Goal: Task Accomplishment & Management: Manage account settings

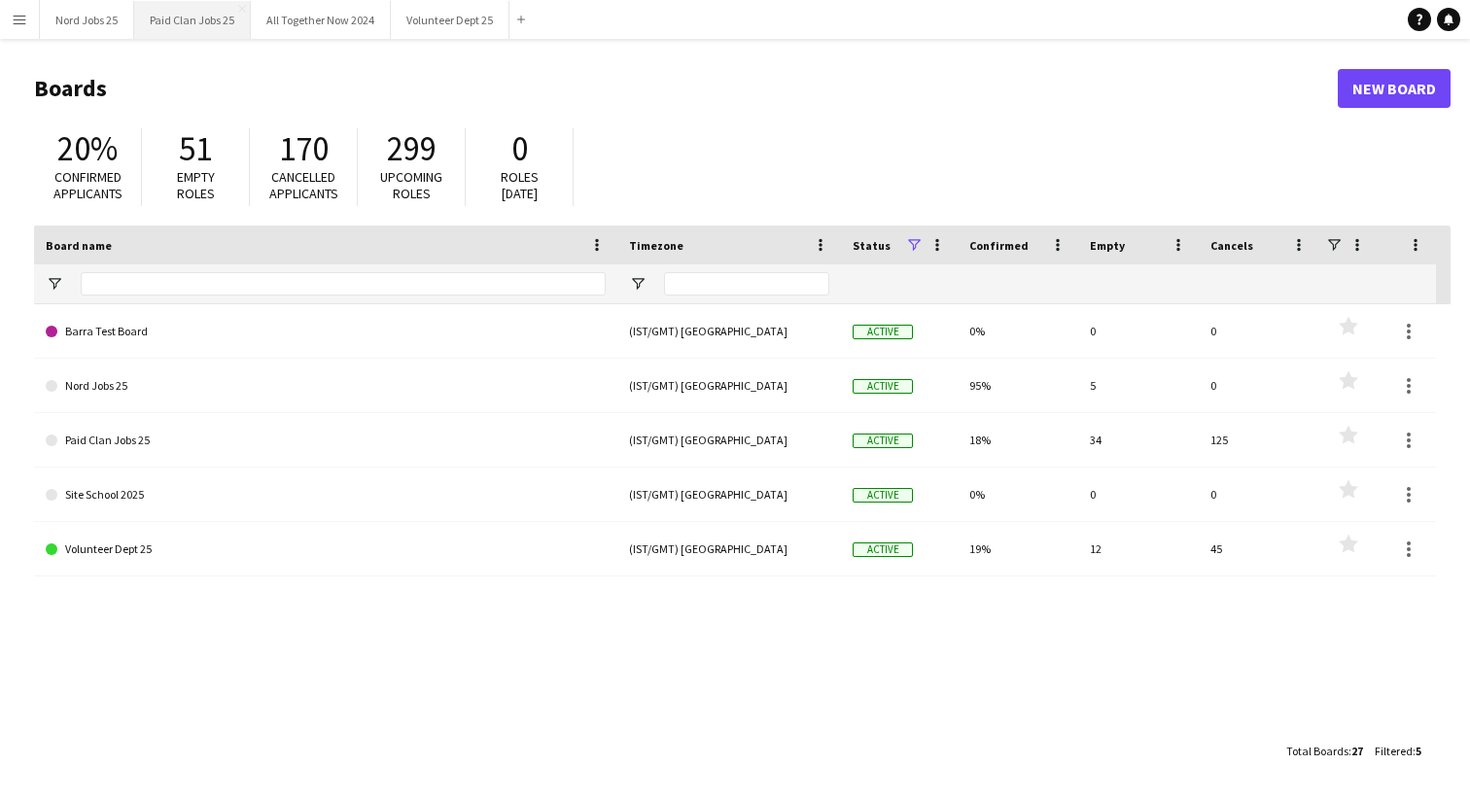
click at [196, 15] on button "Paid Clan Jobs 25 Close" at bounding box center [192, 20] width 117 height 38
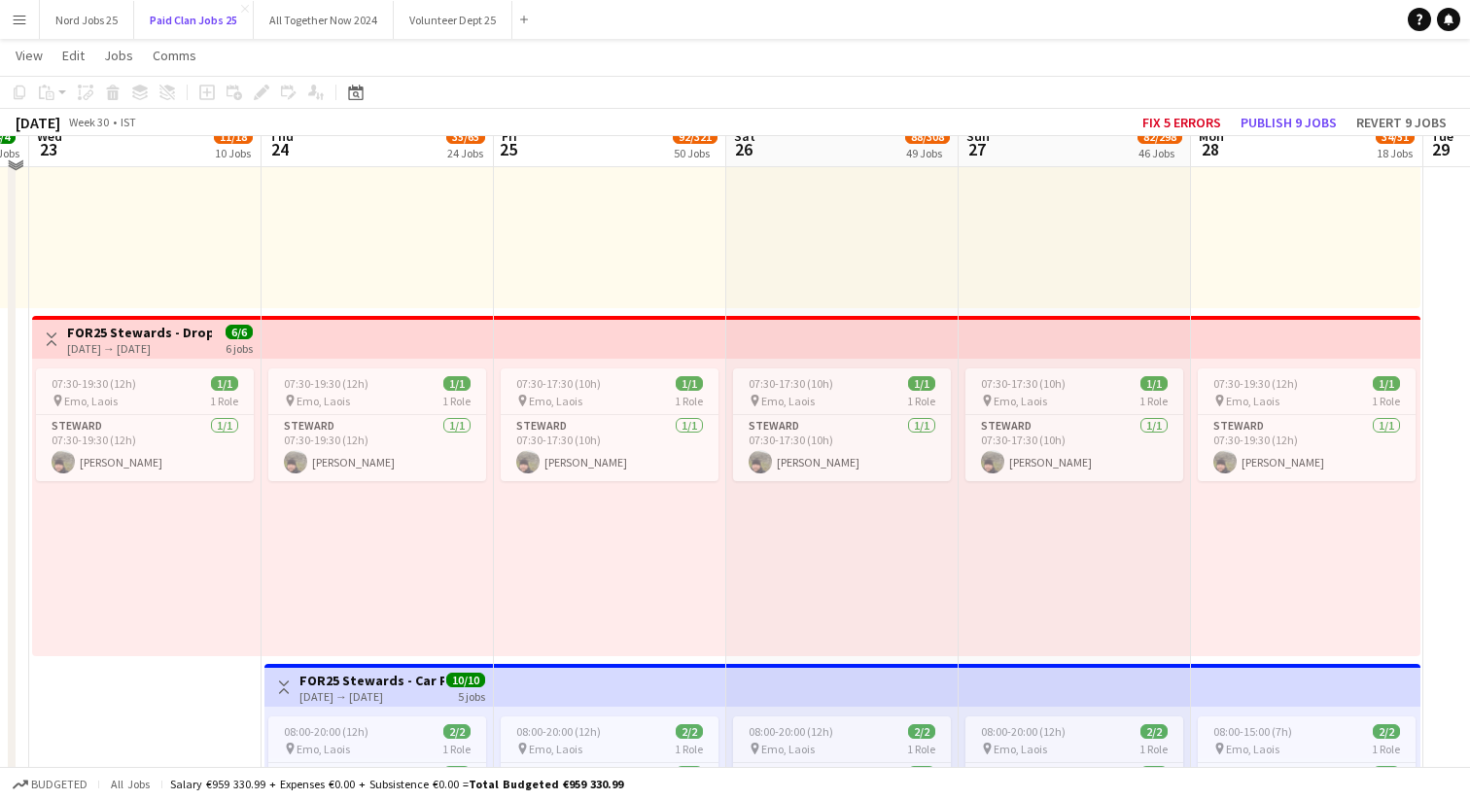
scroll to position [11145, 0]
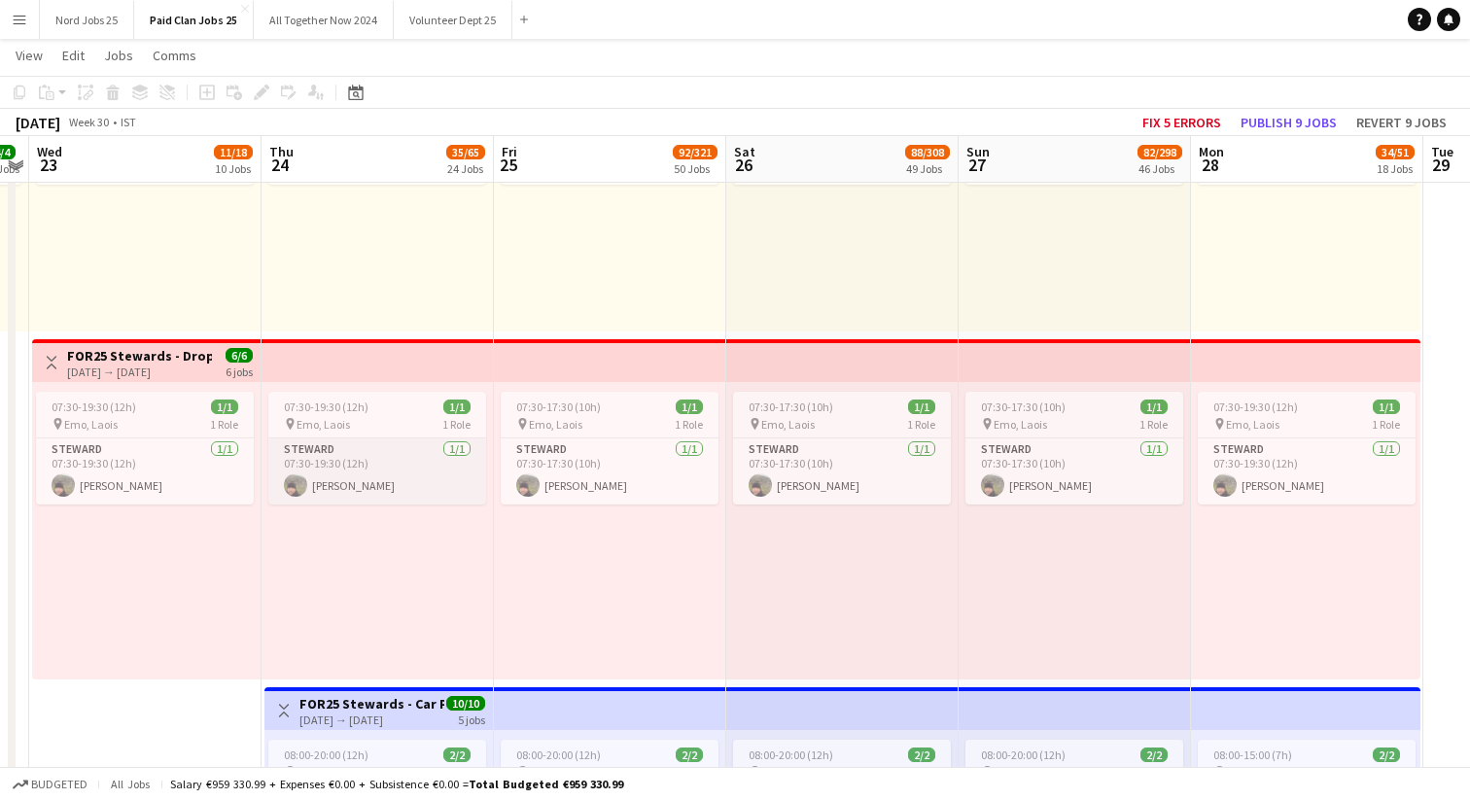
click at [380, 478] on app-card-role "[PERSON_NAME] [DATE] 07:30-19:30 (12h) [PERSON_NAME]" at bounding box center [377, 471] width 218 height 66
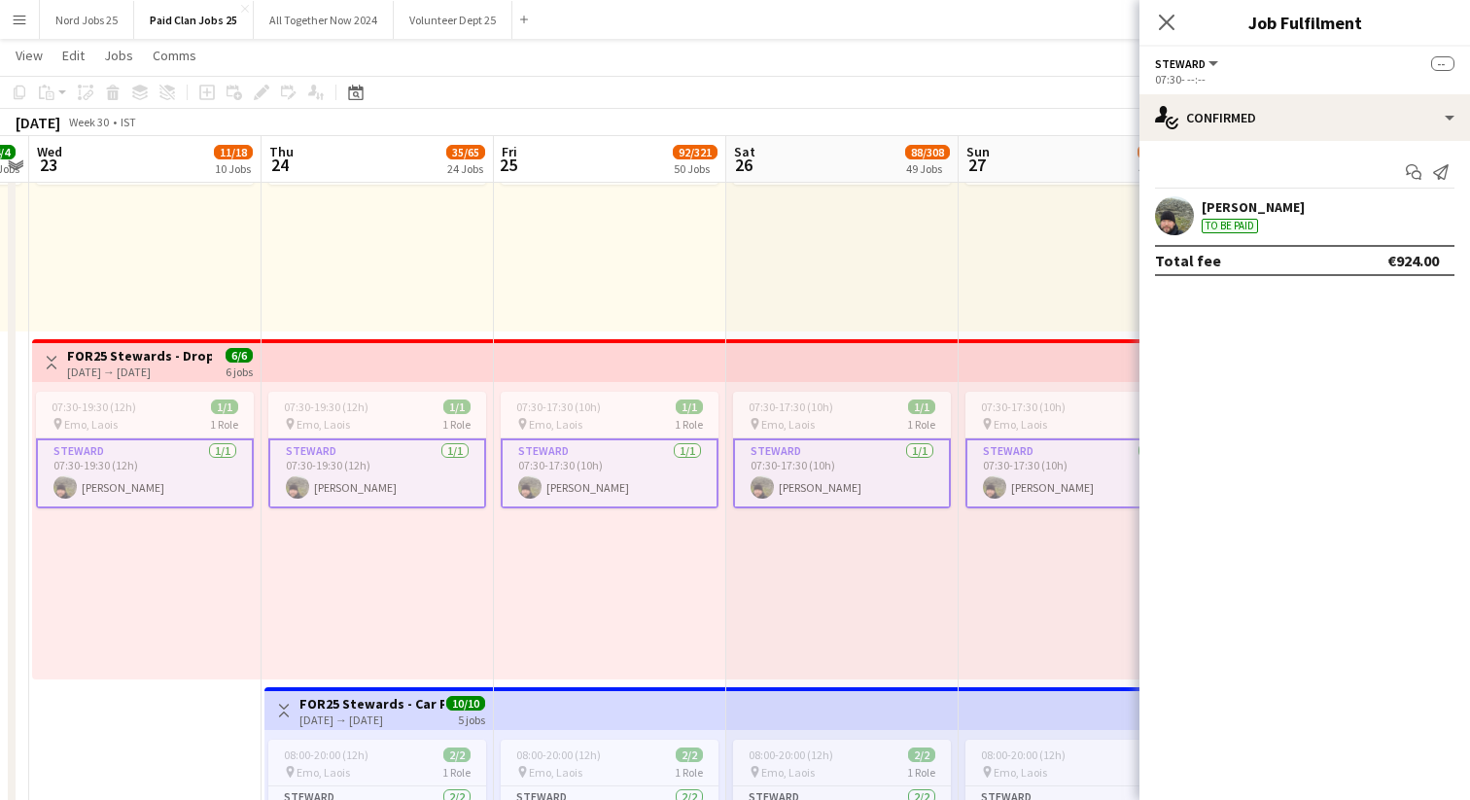
click at [814, 502] on app-card-role "[PERSON_NAME] [DATE] 07:30-17:30 (10h) [PERSON_NAME]" at bounding box center [842, 473] width 218 height 70
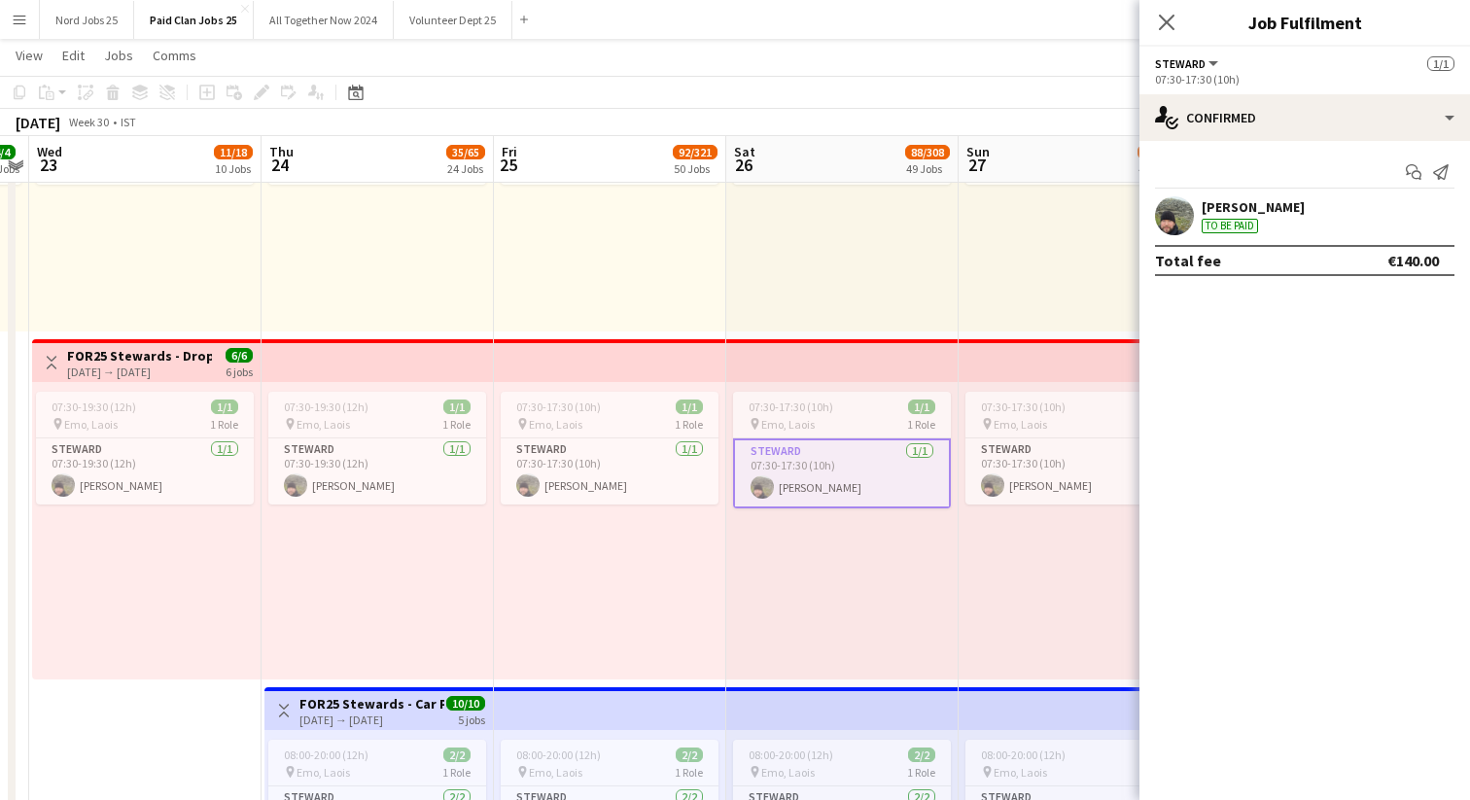
click at [878, 544] on div "07:30-17:30 (10h) 1/1 pin [PERSON_NAME] 1 Role [PERSON_NAME] [DATE] 07:30-17:30…" at bounding box center [842, 530] width 232 height 297
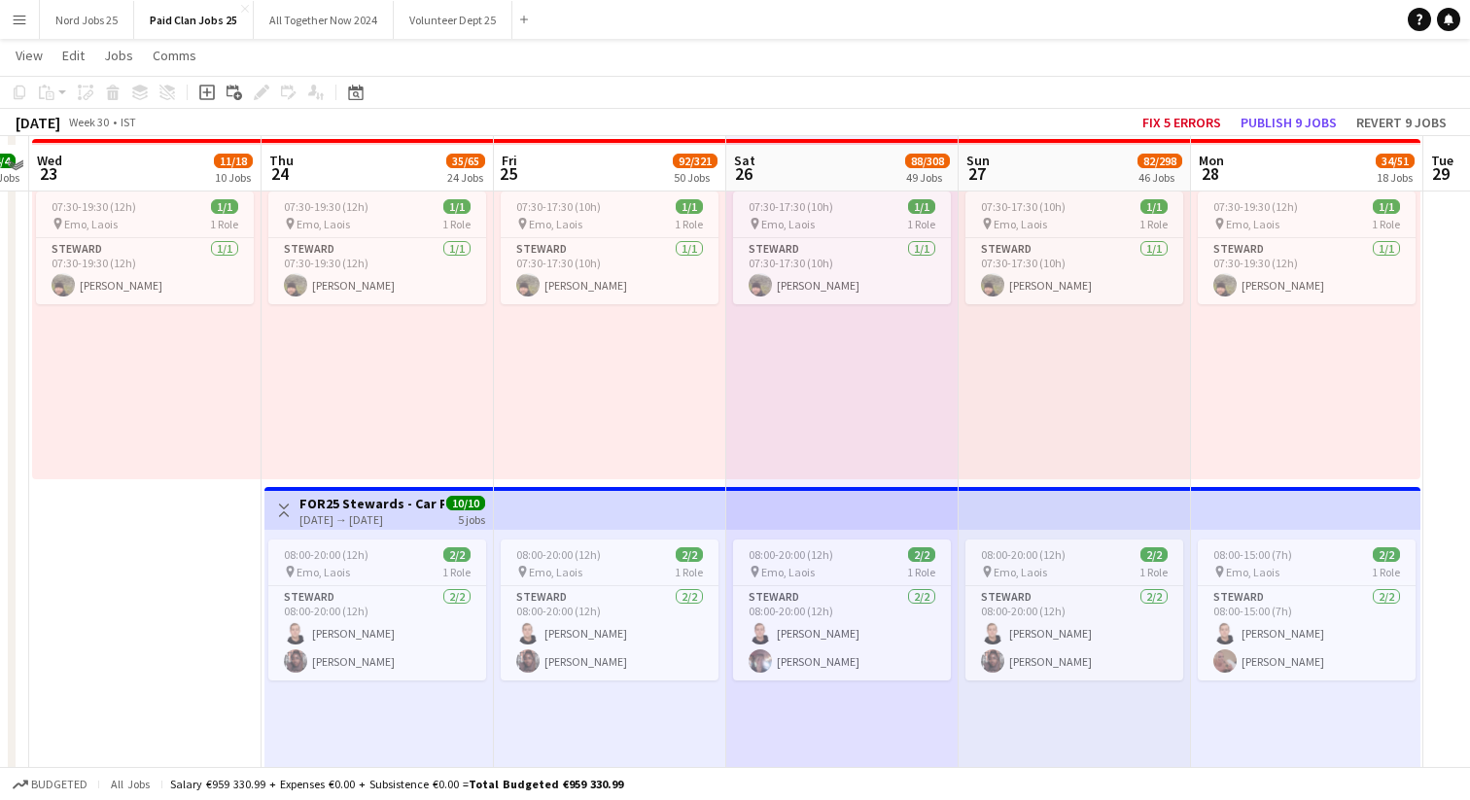
scroll to position [11354, 0]
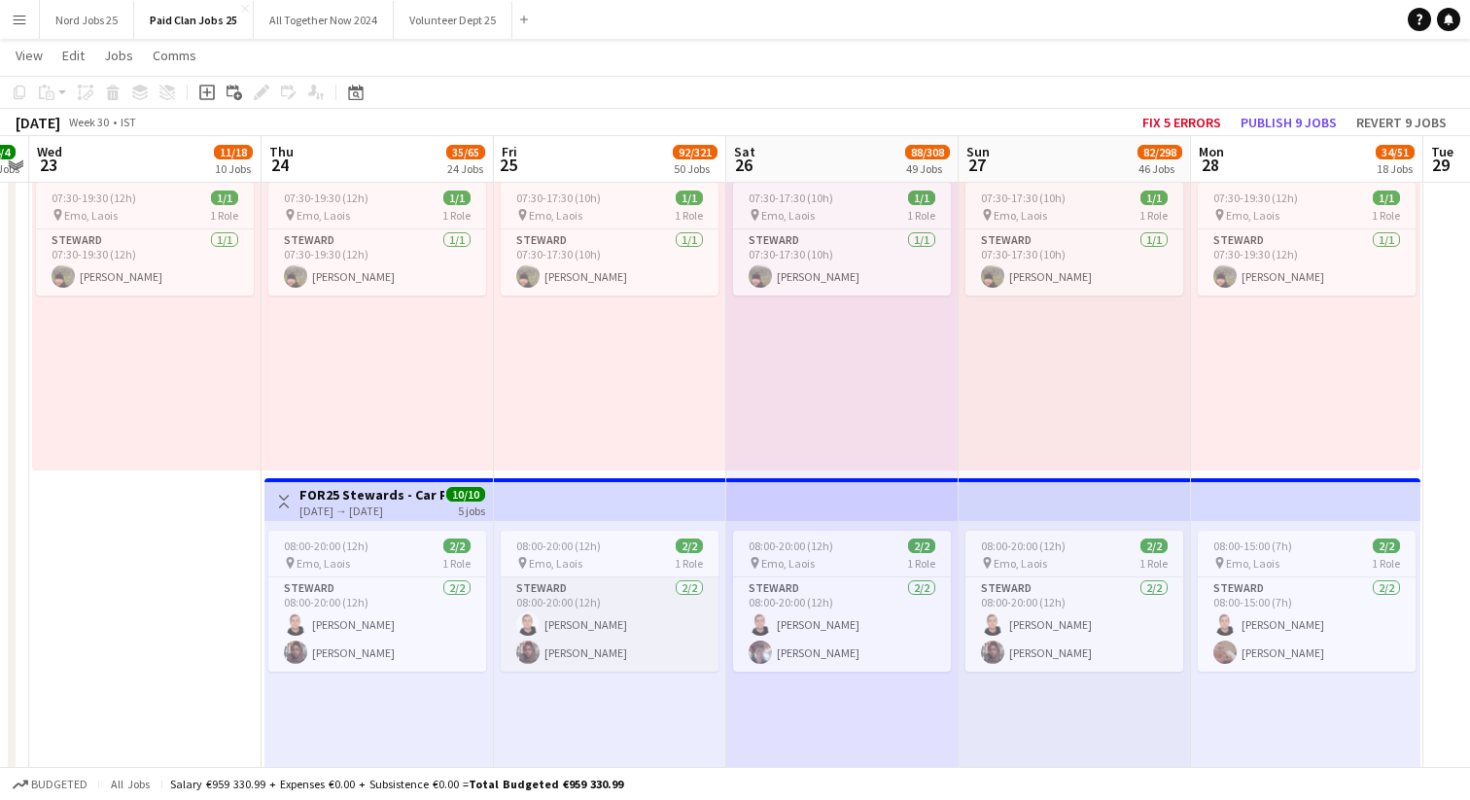
click at [605, 634] on app-card-role "[PERSON_NAME] [DATE] 08:00-20:00 (12h) [PERSON_NAME] [PERSON_NAME]" at bounding box center [610, 624] width 218 height 94
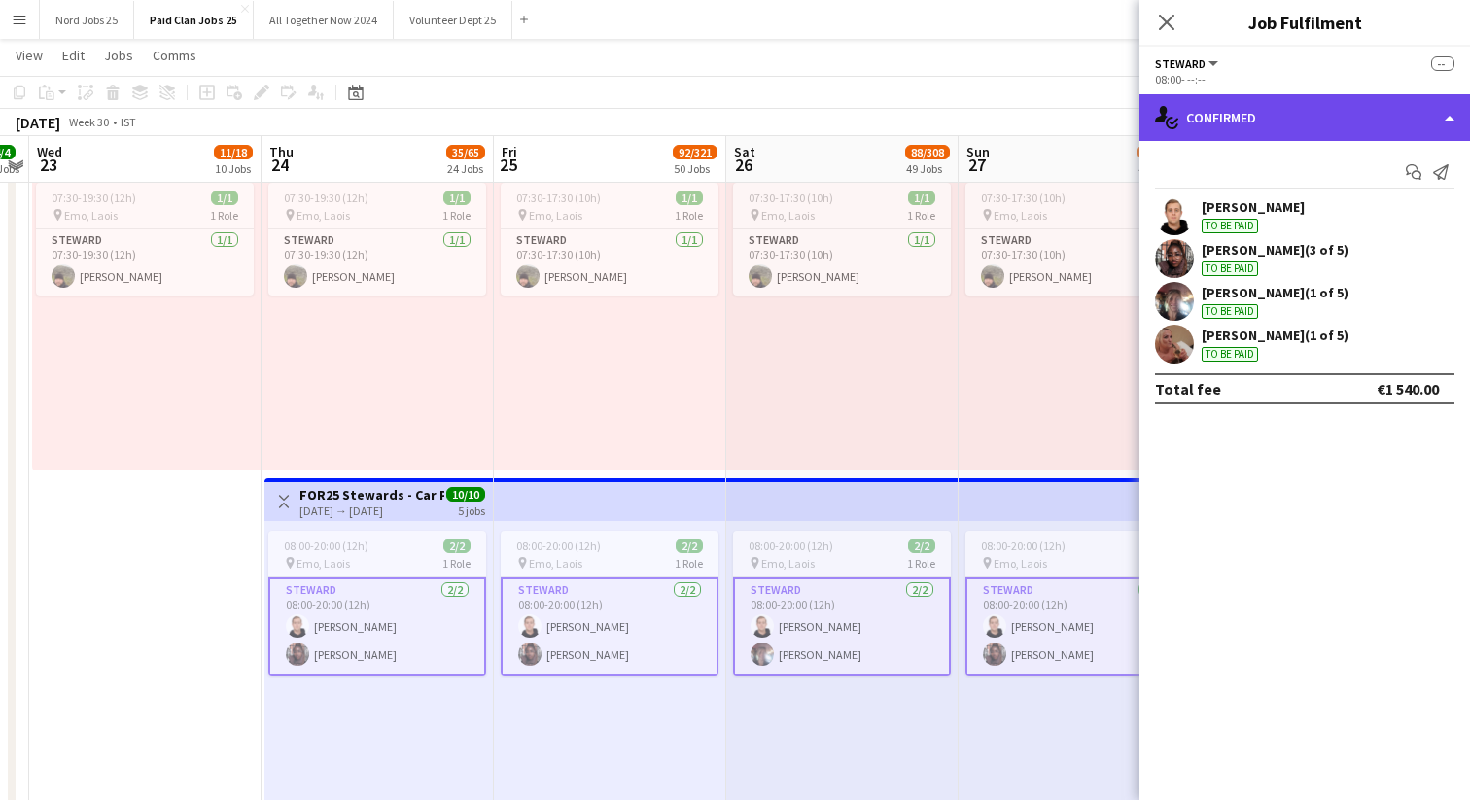
click at [1441, 126] on div "single-neutral-actions-check-2 Confirmed" at bounding box center [1304, 117] width 330 height 47
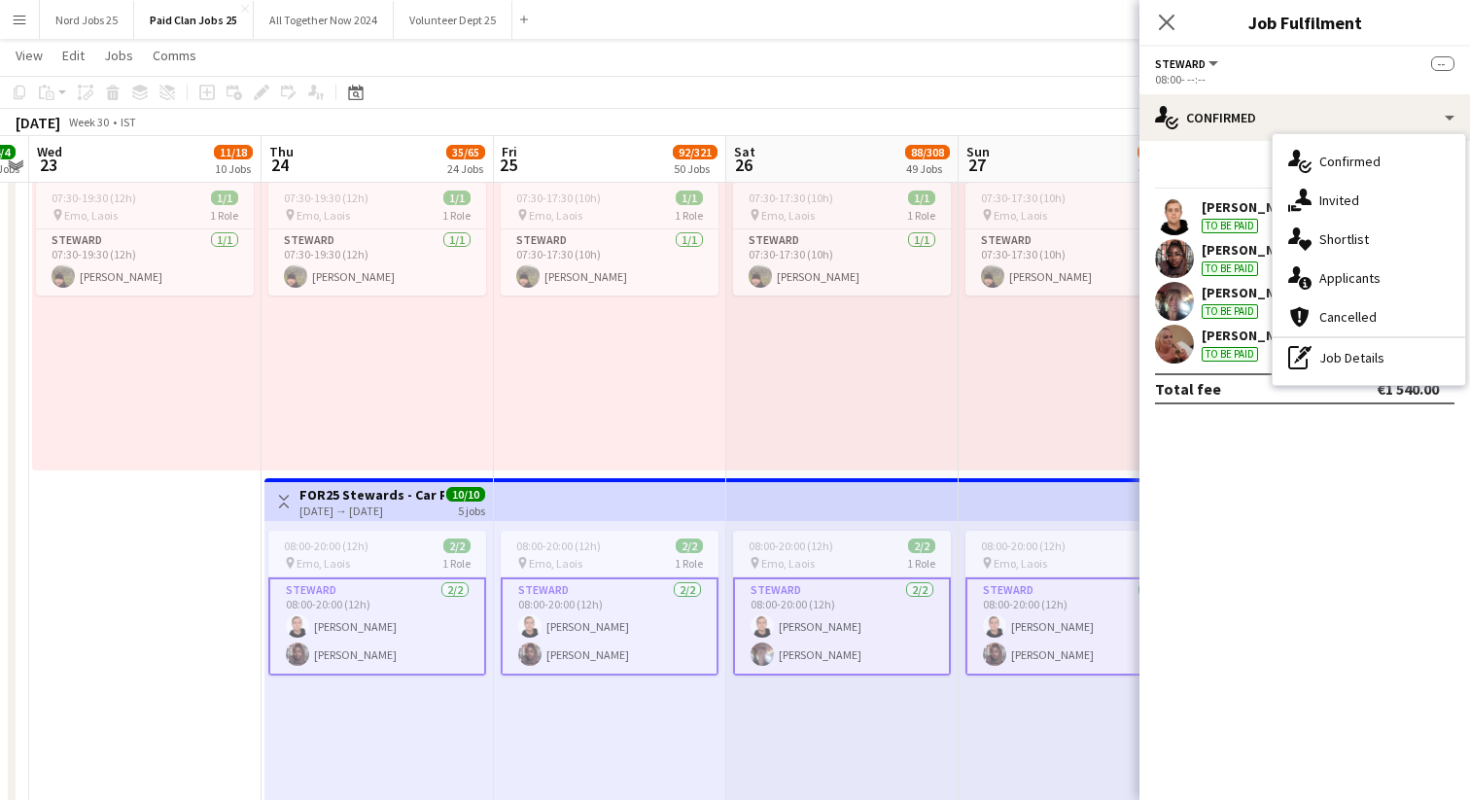
click at [948, 393] on div "07:30-17:30 (10h) 1/1 pin [PERSON_NAME] 1 Role [PERSON_NAME] [DATE] 07:30-17:30…" at bounding box center [842, 321] width 232 height 297
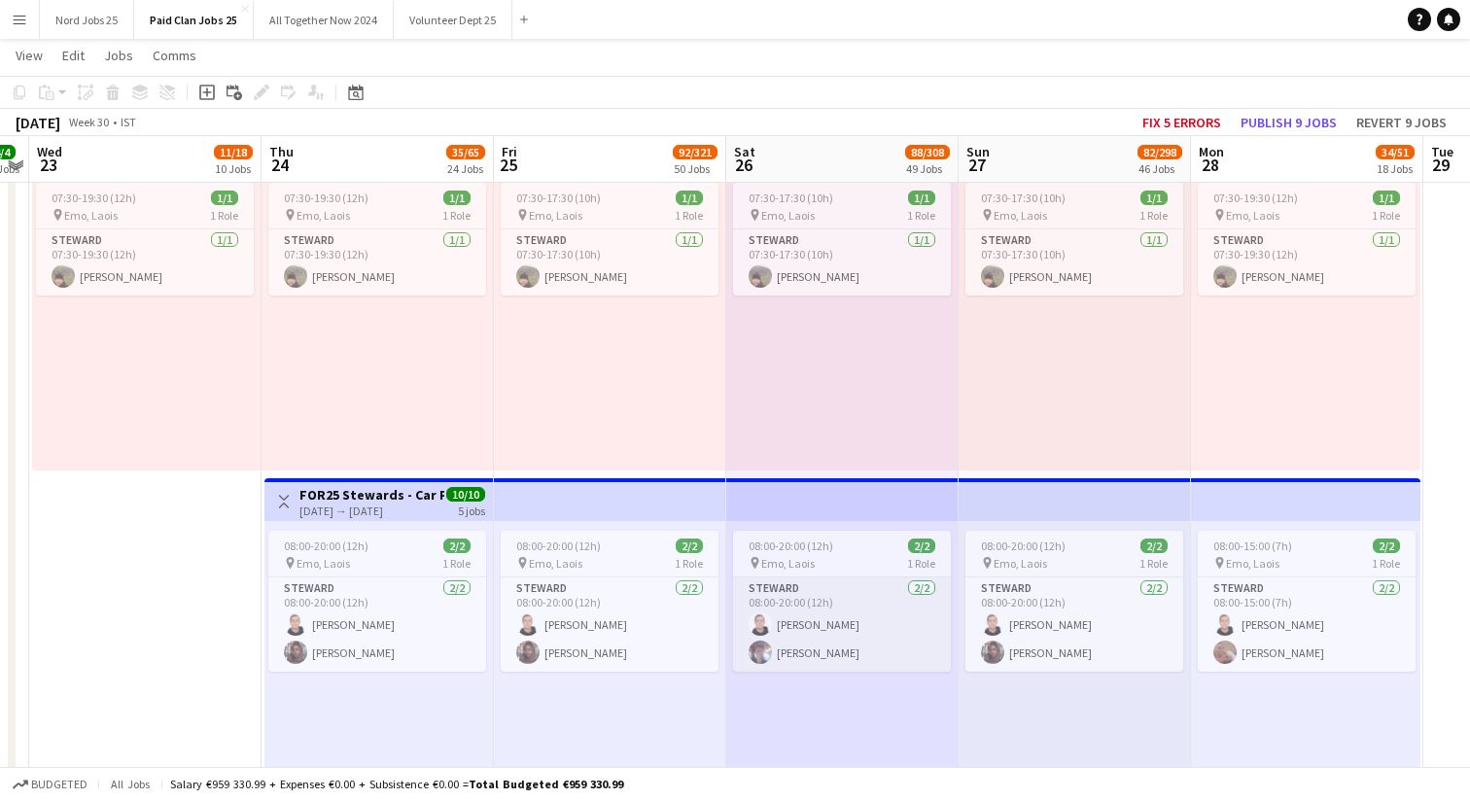
click at [784, 622] on app-card-role "[PERSON_NAME] [DATE] 08:00-20:00 (12h) [PERSON_NAME] [PERSON_NAME]" at bounding box center [842, 624] width 218 height 94
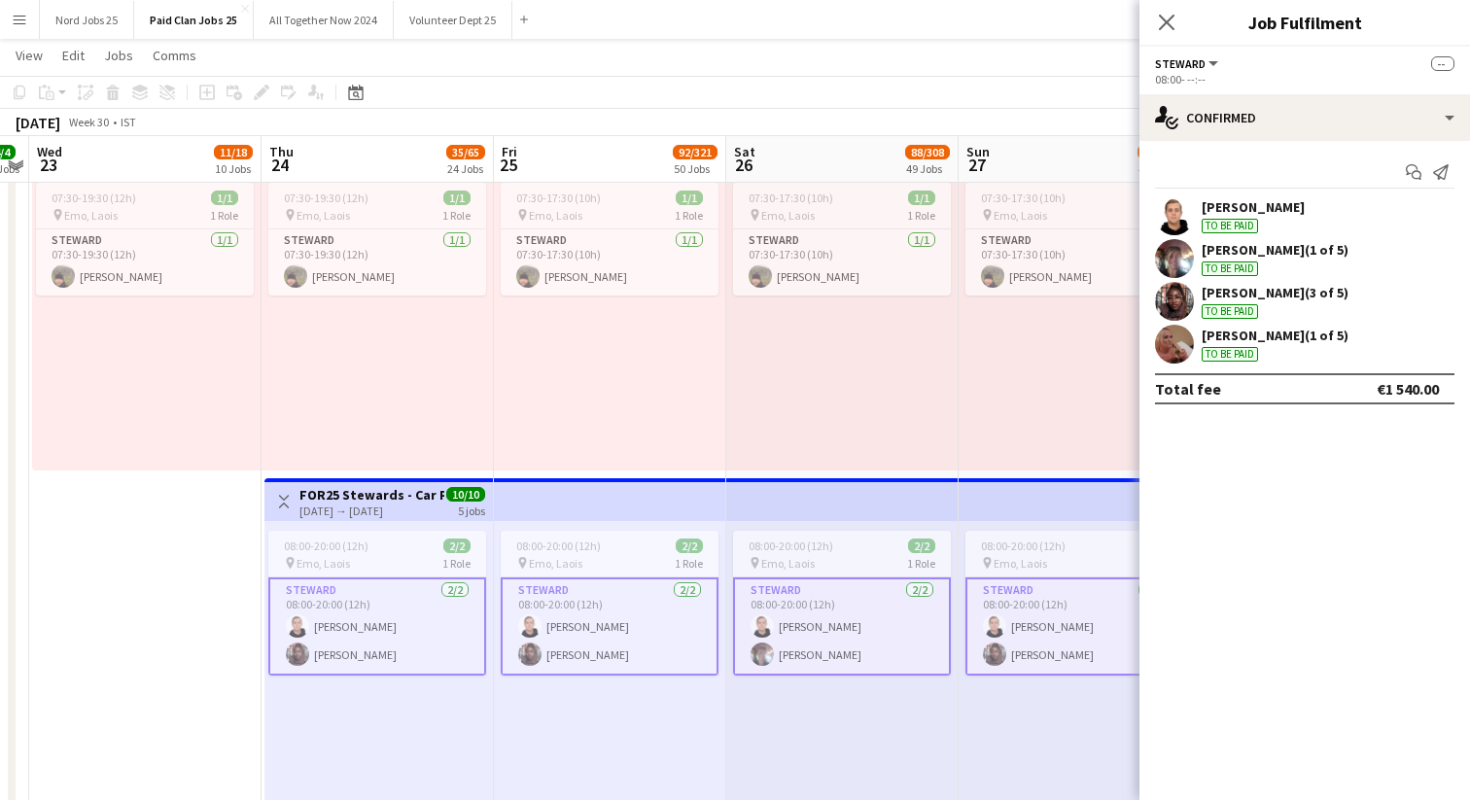
click at [784, 622] on app-card-role "[PERSON_NAME] [DATE] 08:00-20:00 (12h) [PERSON_NAME] [PERSON_NAME]" at bounding box center [842, 626] width 218 height 98
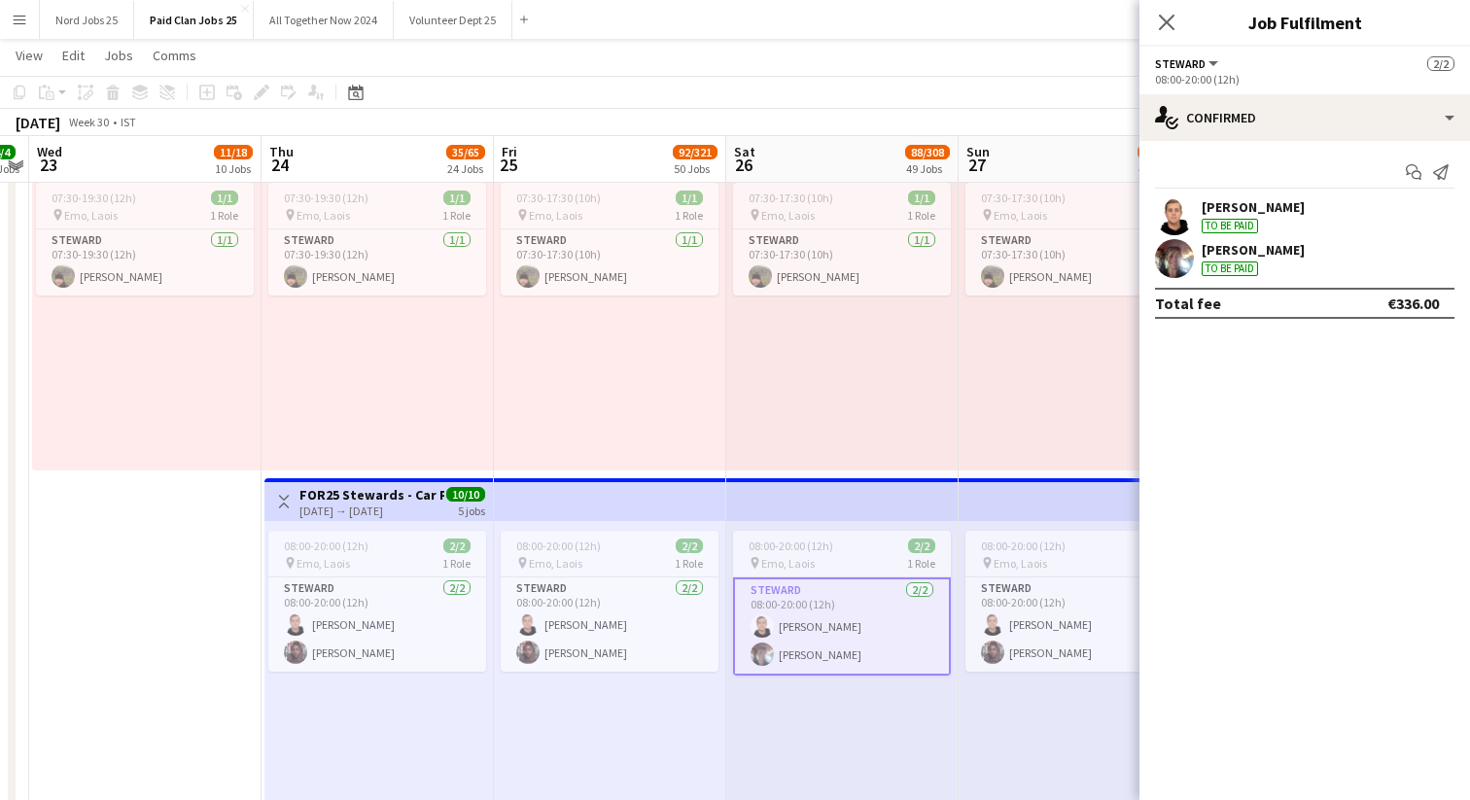
click at [784, 622] on app-card-role "[PERSON_NAME] [DATE] 08:00-20:00 (12h) [PERSON_NAME] [PERSON_NAME]" at bounding box center [842, 626] width 218 height 98
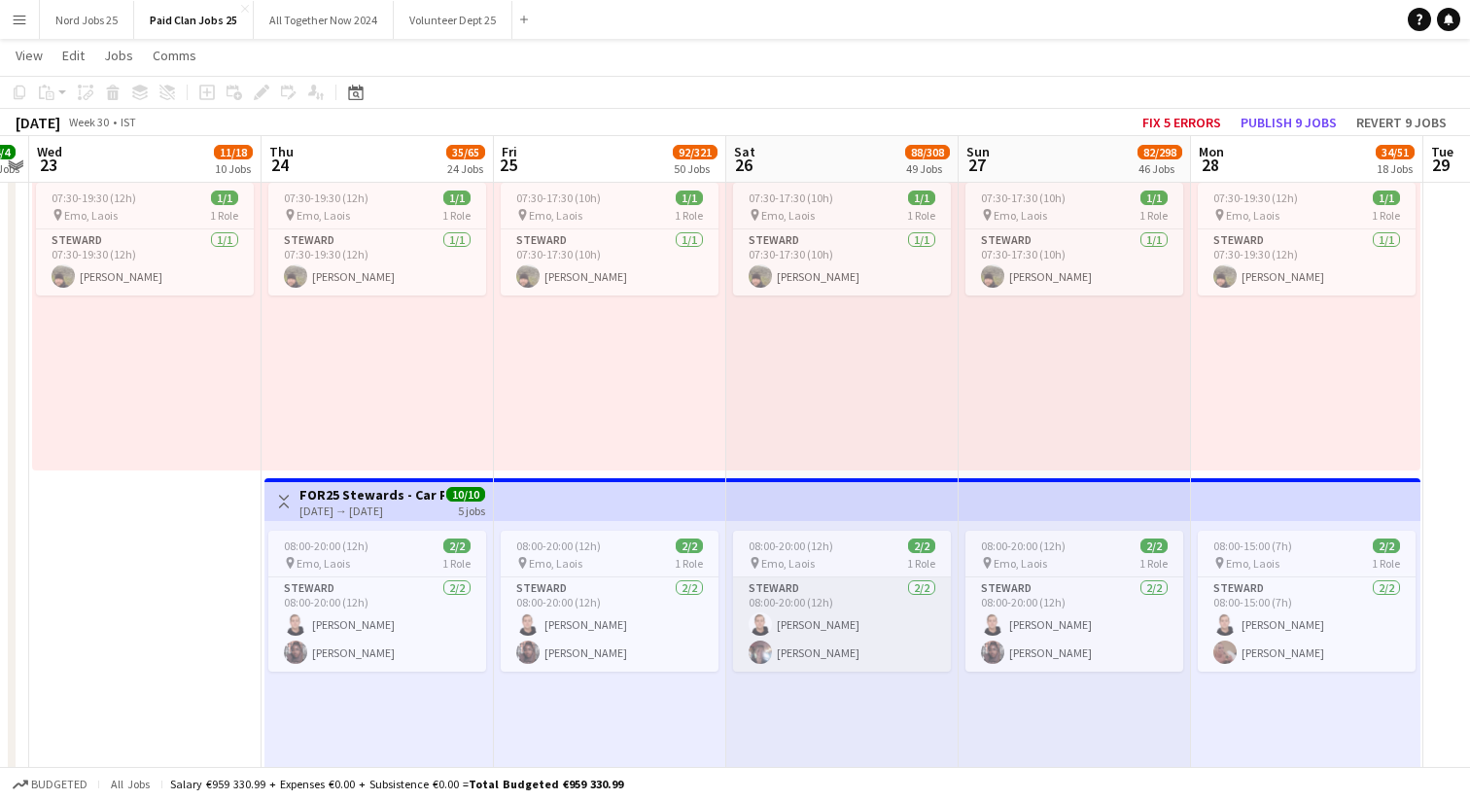
click at [784, 622] on app-card-role "[PERSON_NAME] [DATE] 08:00-20:00 (12h) [PERSON_NAME] [PERSON_NAME]" at bounding box center [842, 624] width 218 height 94
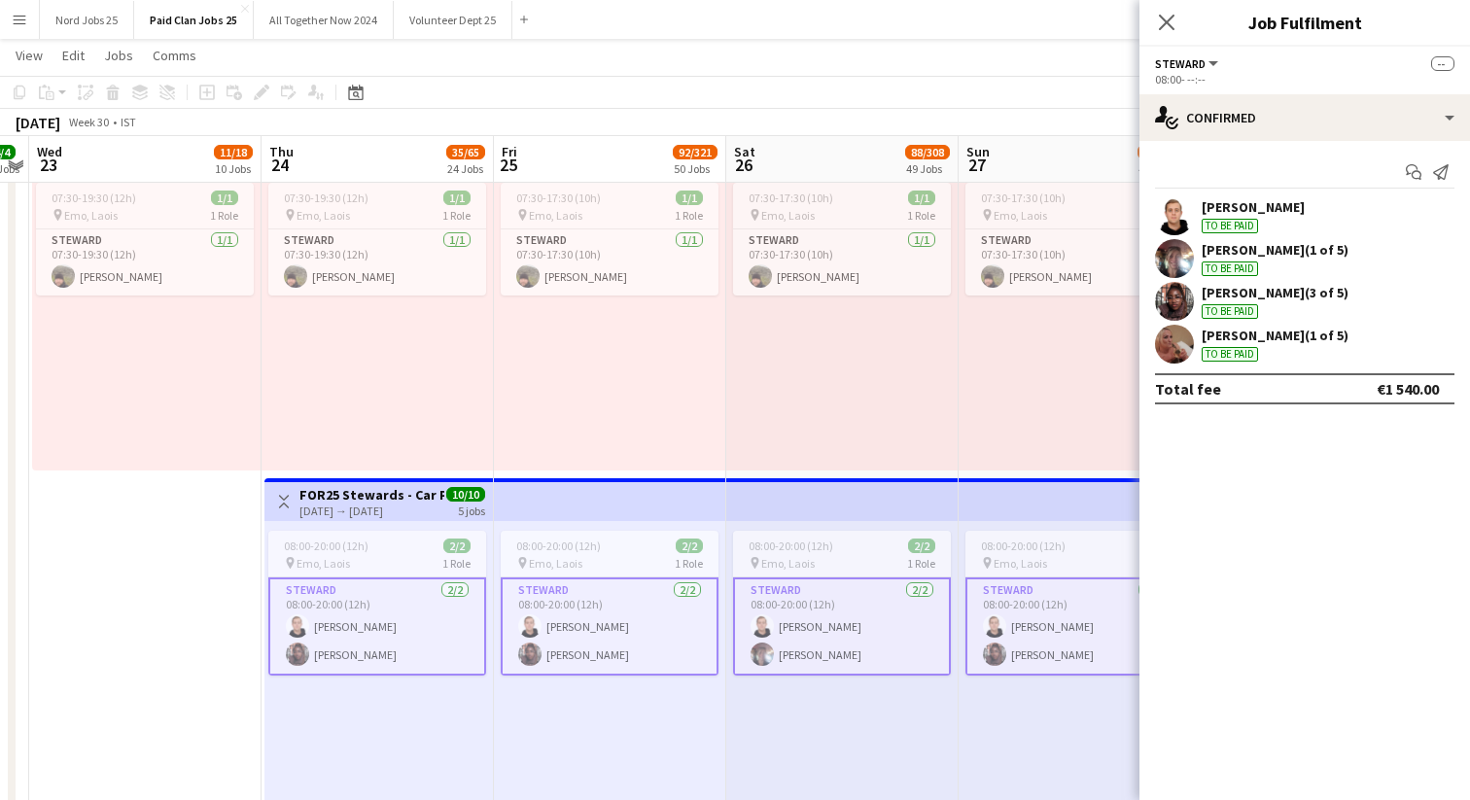
scroll to position [0, 436]
click at [783, 622] on app-card-role "[PERSON_NAME] [DATE] 08:00-20:00 (12h) [PERSON_NAME] [PERSON_NAME]" at bounding box center [841, 626] width 218 height 98
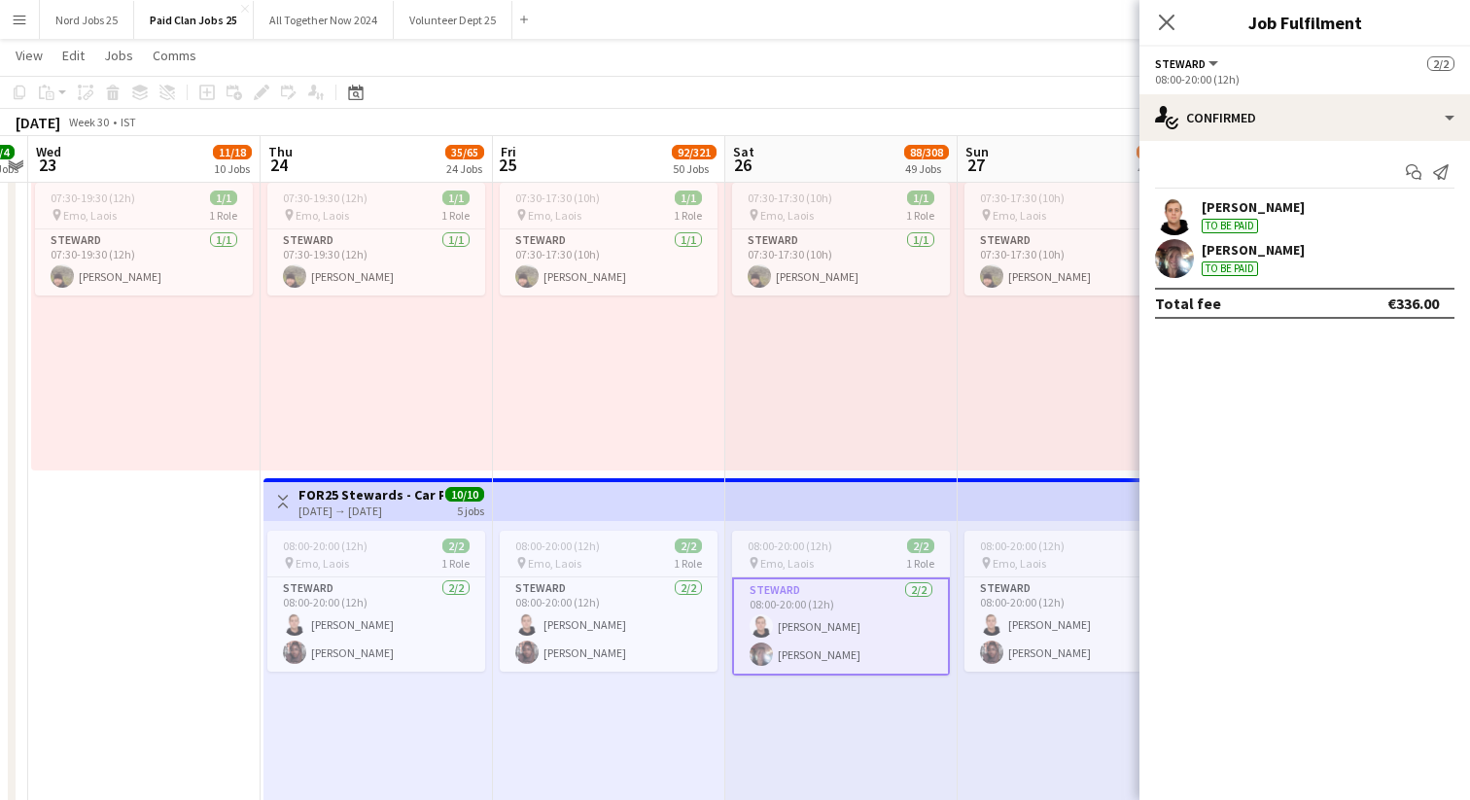
click at [1269, 255] on div "[PERSON_NAME]" at bounding box center [1252, 249] width 103 height 17
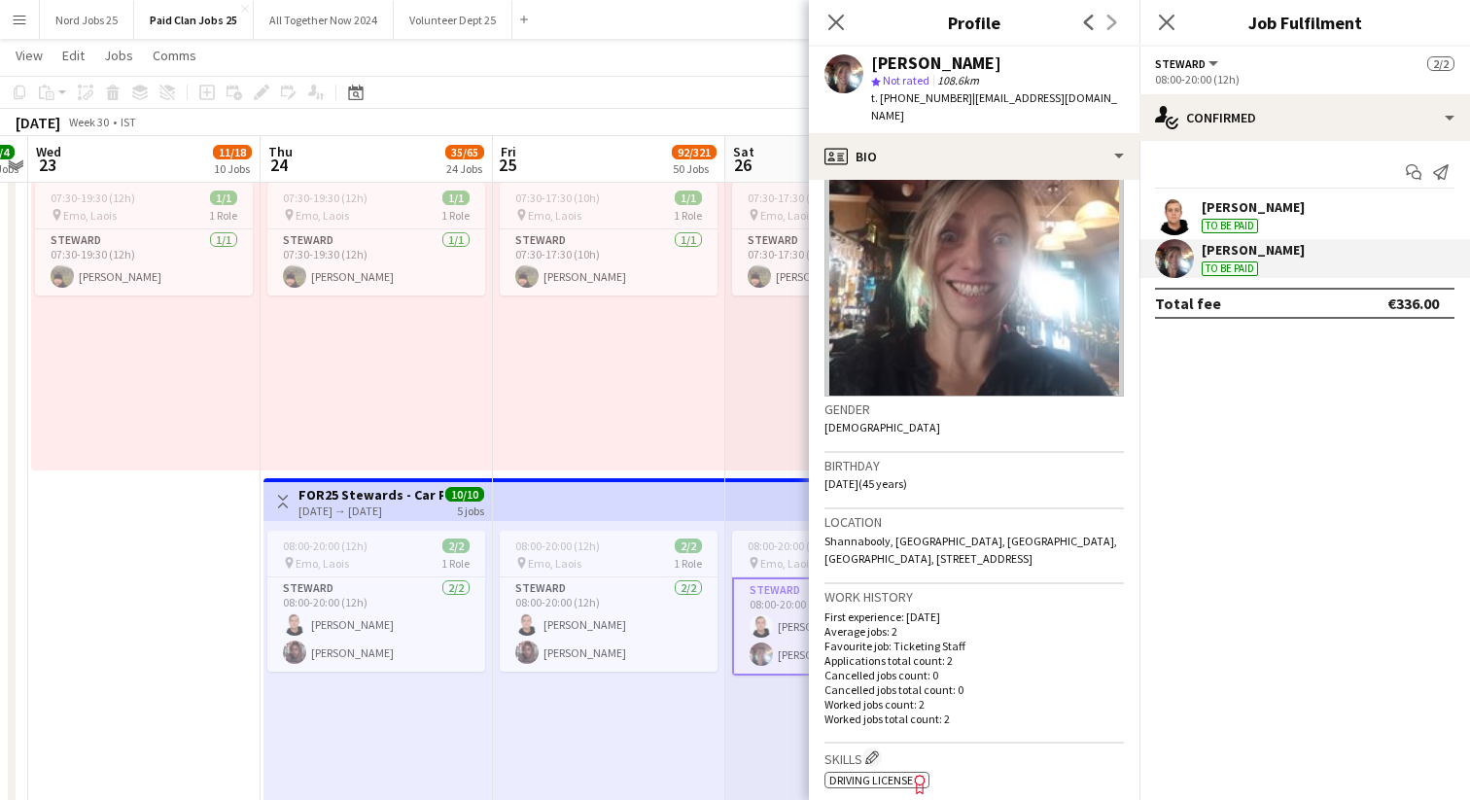
scroll to position [0, 0]
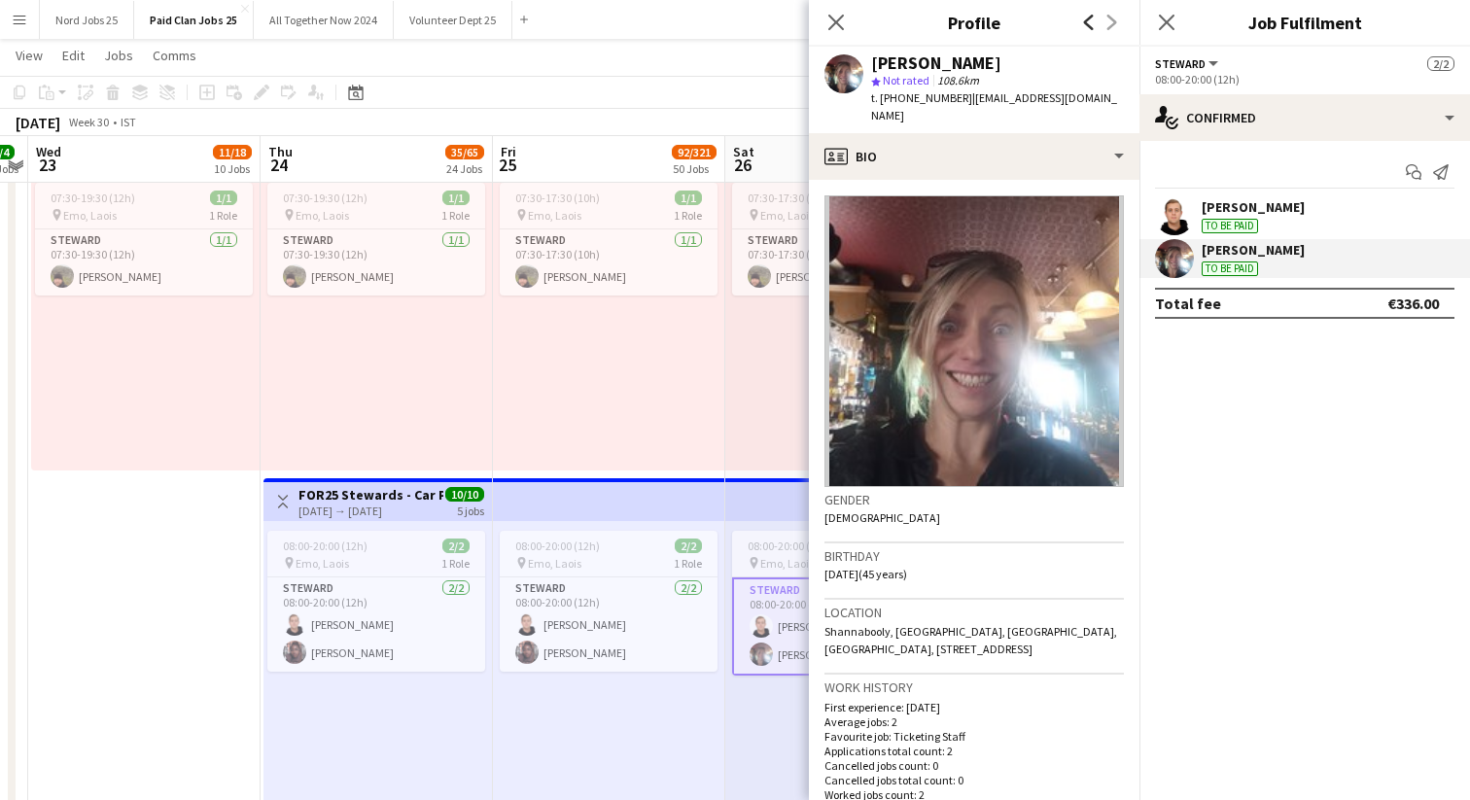
click at [1089, 25] on icon at bounding box center [1089, 23] width 10 height 16
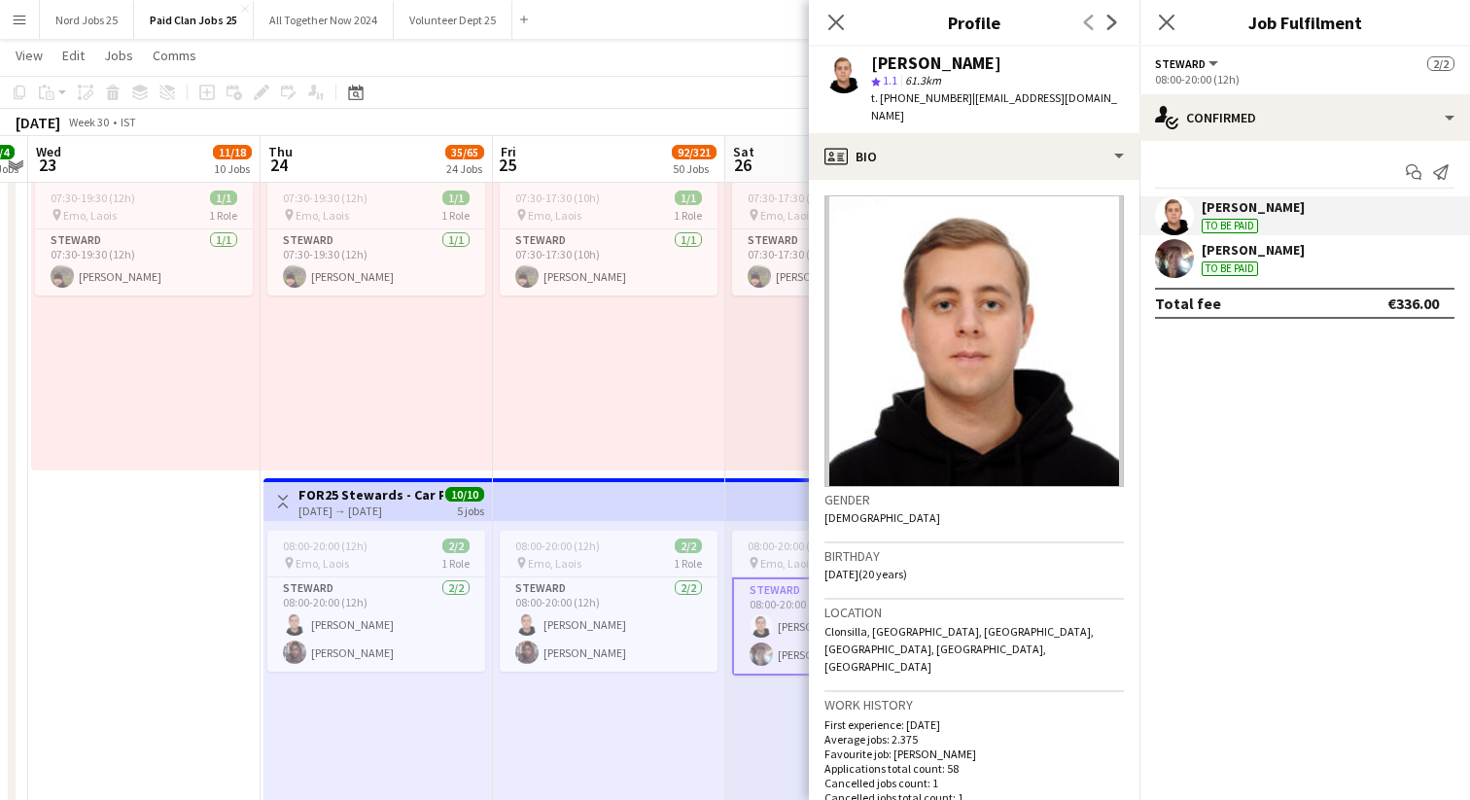
click at [668, 390] on div "07:30-17:30 (10h) 1/1 pin [PERSON_NAME] 1 Role [PERSON_NAME] [DATE] 07:30-17:30…" at bounding box center [609, 321] width 232 height 297
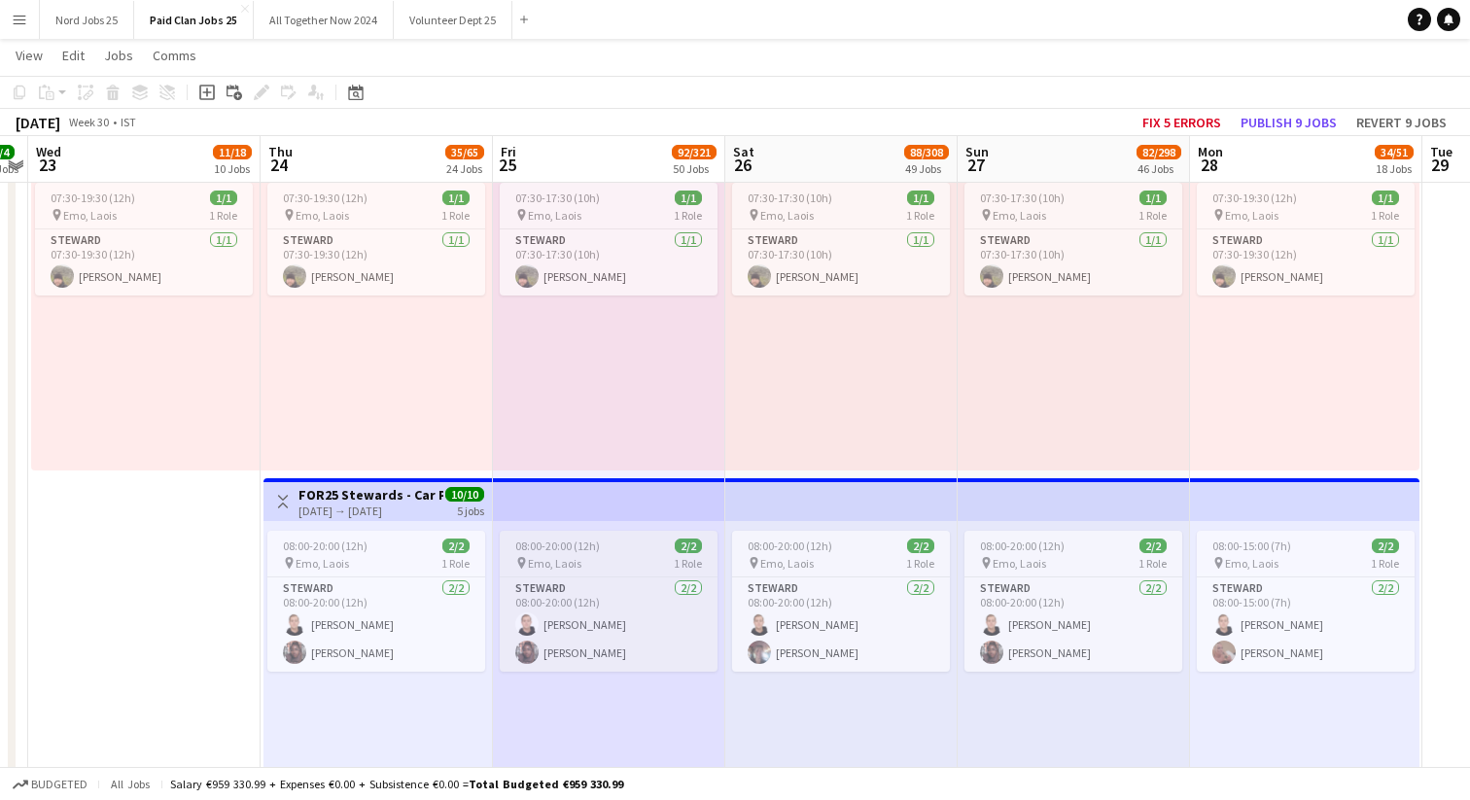
click at [563, 544] on span "08:00-20:00 (12h)" at bounding box center [557, 545] width 85 height 15
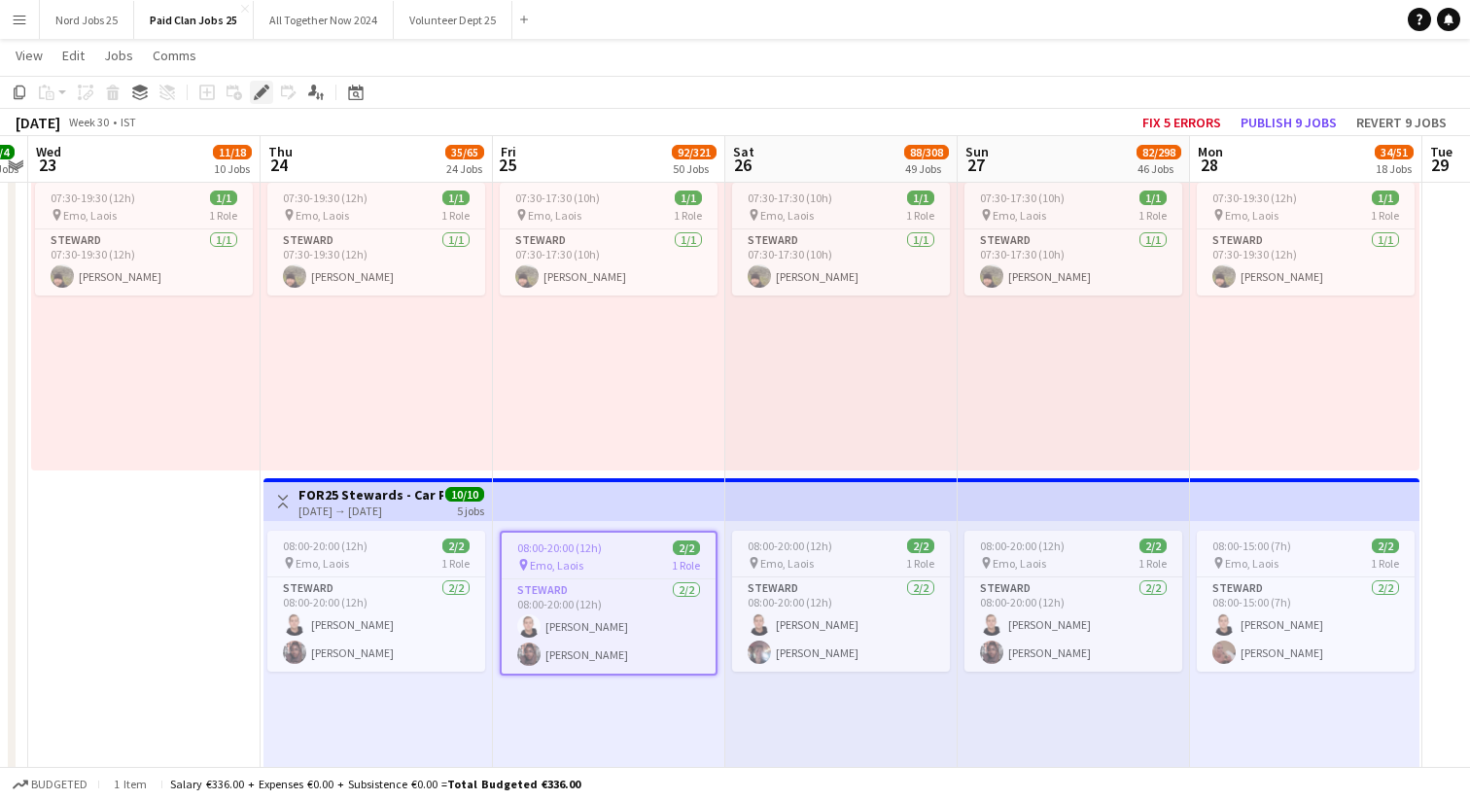
click at [261, 94] on icon at bounding box center [261, 92] width 11 height 11
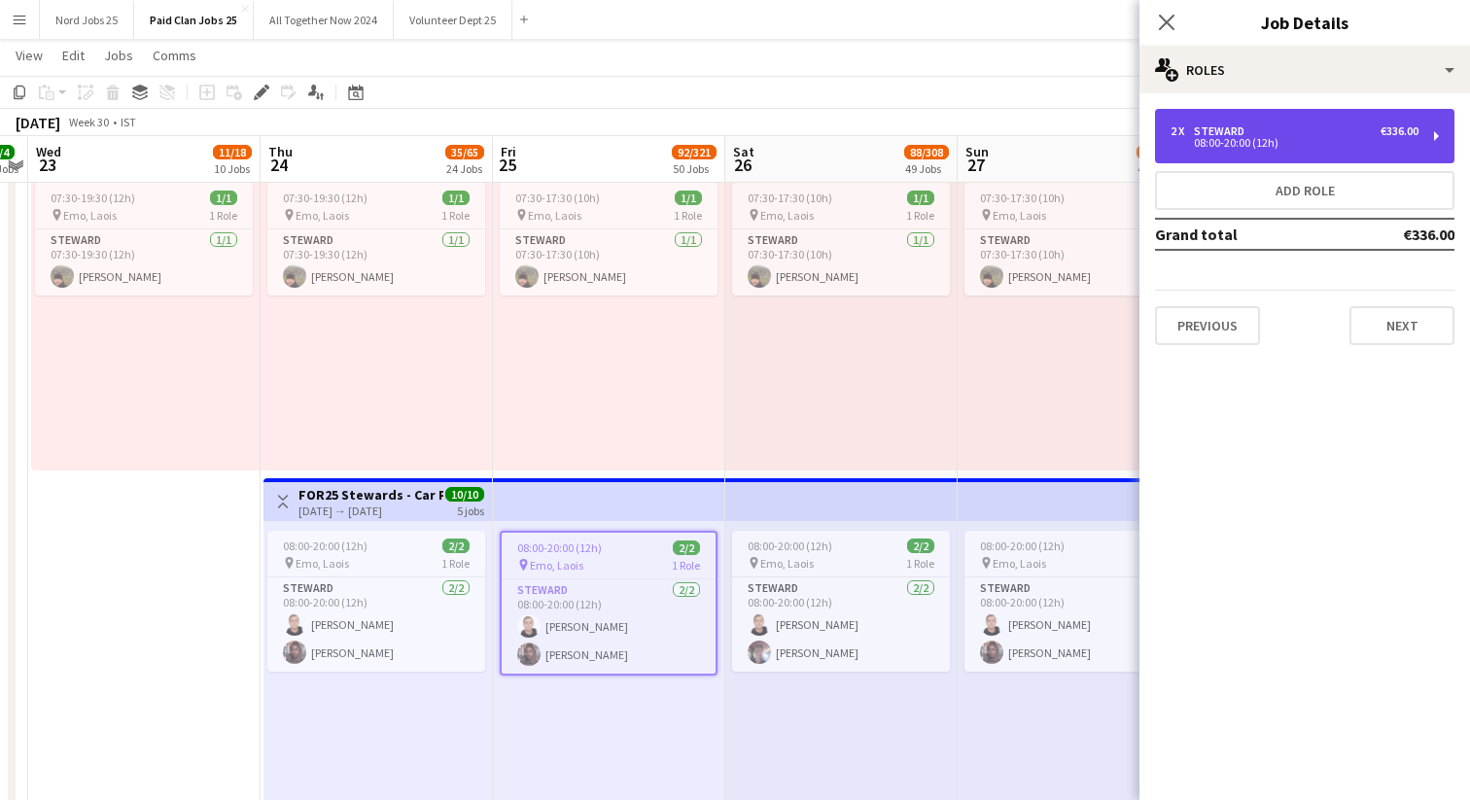
click at [1254, 123] on div "2 x [PERSON_NAME] €336.00 08:00-20:00 (12h)" at bounding box center [1304, 136] width 299 height 54
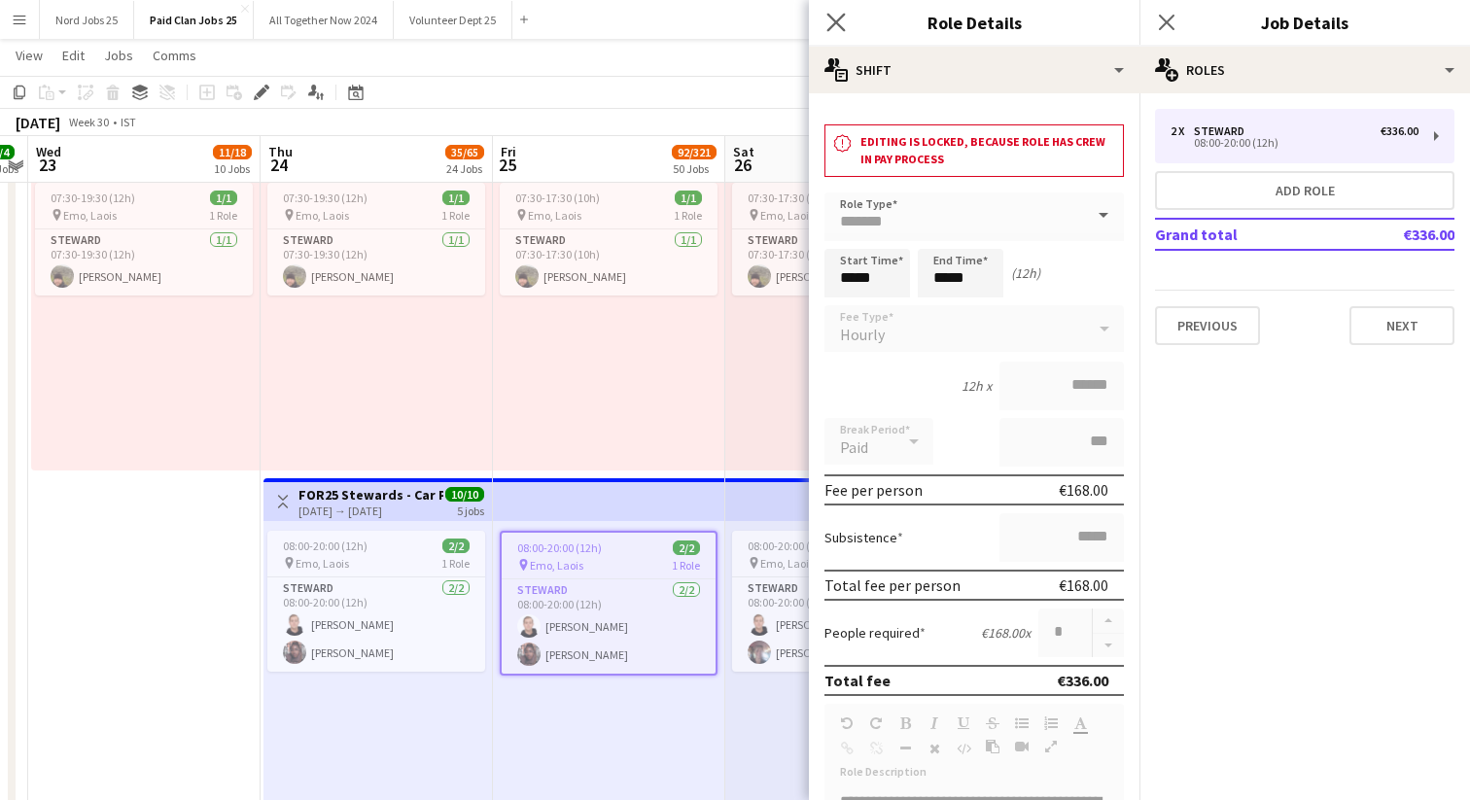
click at [825, 21] on app-icon "Close pop-in" at bounding box center [836, 23] width 28 height 28
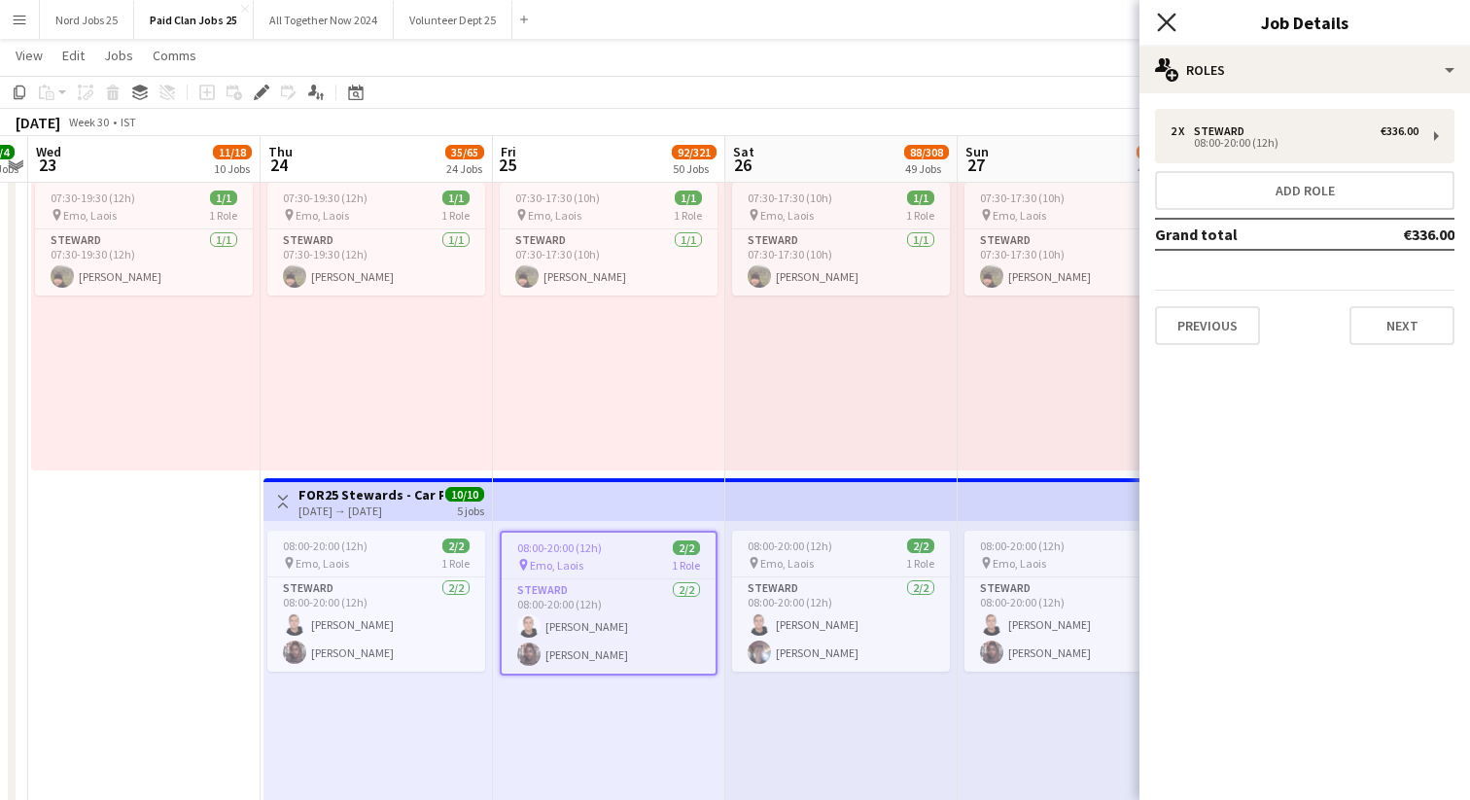
click at [1158, 25] on icon "Close pop-in" at bounding box center [1166, 22] width 18 height 18
